Goal: Information Seeking & Learning: Learn about a topic

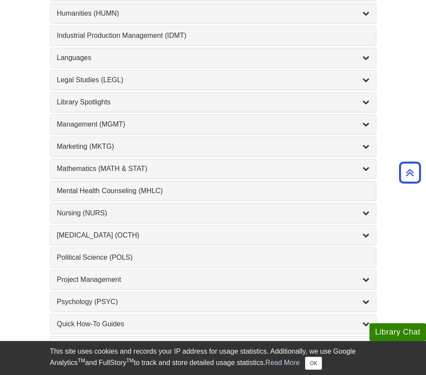
scroll to position [694, 0]
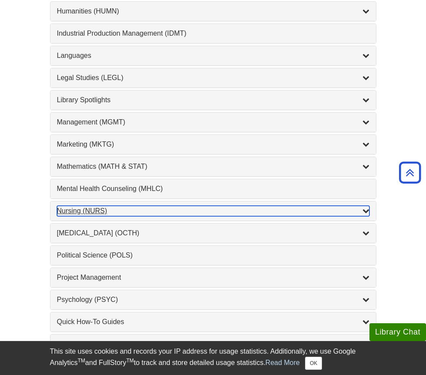
click at [101, 213] on div "Nursing (NURS) , 14 guides" at bounding box center [213, 211] width 313 height 10
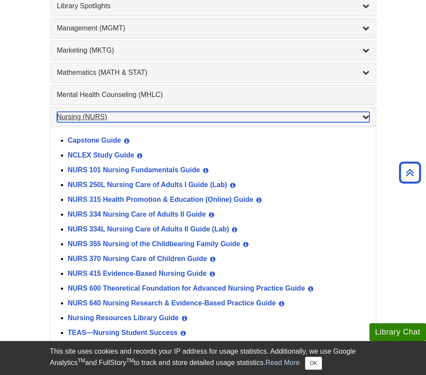
scroll to position [791, 0]
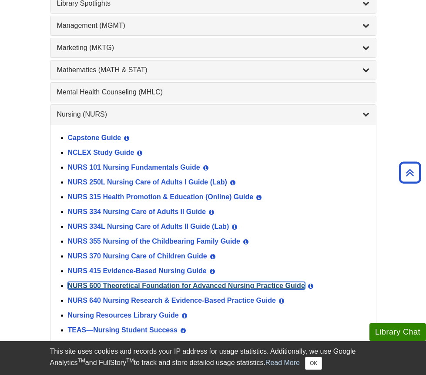
click at [141, 289] on link "NURS 600 Theoretical Foundation for Advanced Nursing Practice Guide" at bounding box center [186, 285] width 237 height 7
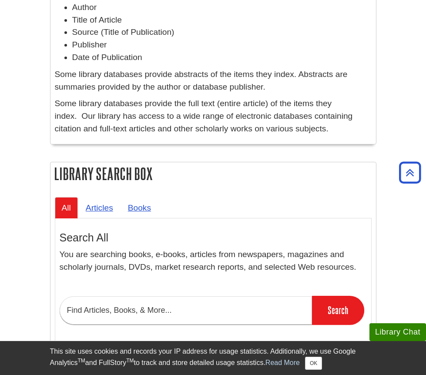
scroll to position [649, 0]
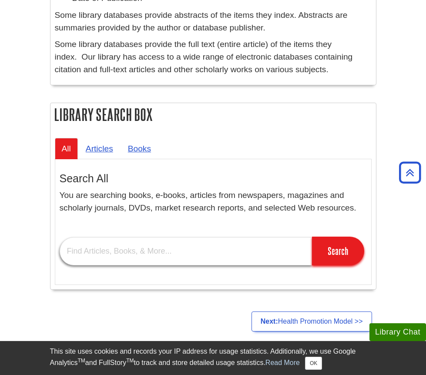
click at [125, 245] on input "text" at bounding box center [186, 251] width 252 height 28
type input "health promotion in nursing practice"
click at [312, 237] on input "Search" at bounding box center [338, 251] width 52 height 29
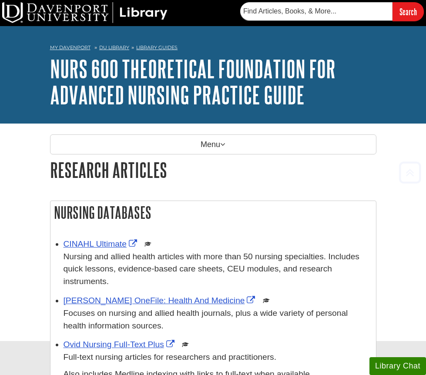
scroll to position [649, 0]
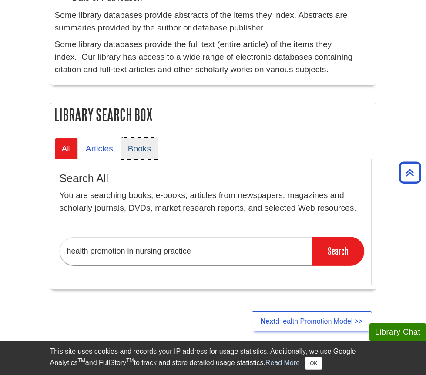
click at [145, 147] on link "Books" at bounding box center [139, 148] width 37 height 21
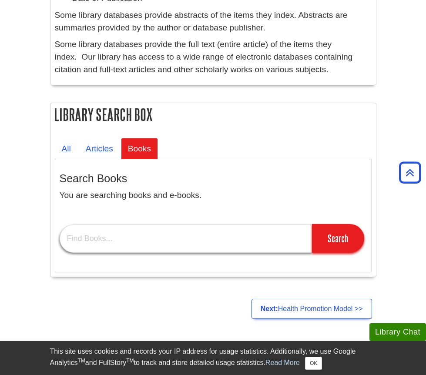
click at [153, 232] on input "text" at bounding box center [186, 239] width 252 height 28
type input "health promotion in nursing practice"
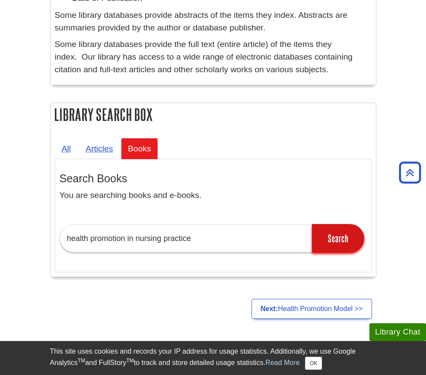
click at [329, 242] on input "Search" at bounding box center [338, 238] width 52 height 29
